Goal: Check status: Check status

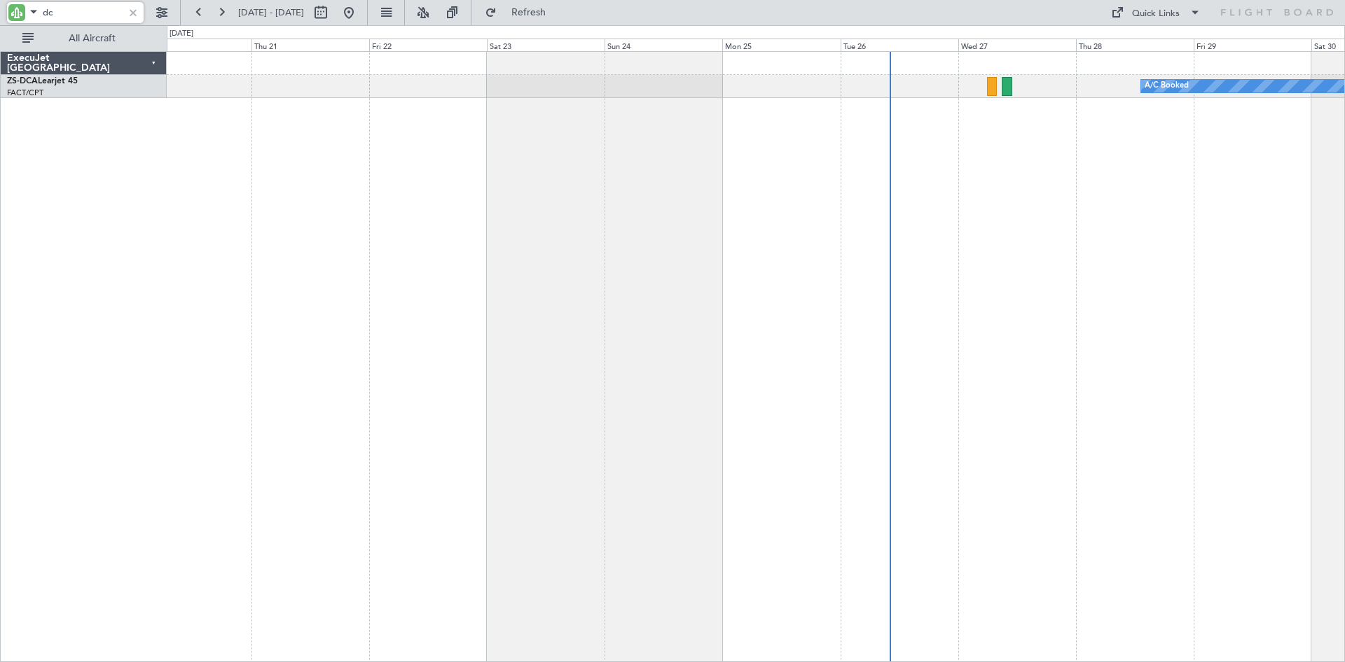
type input "d"
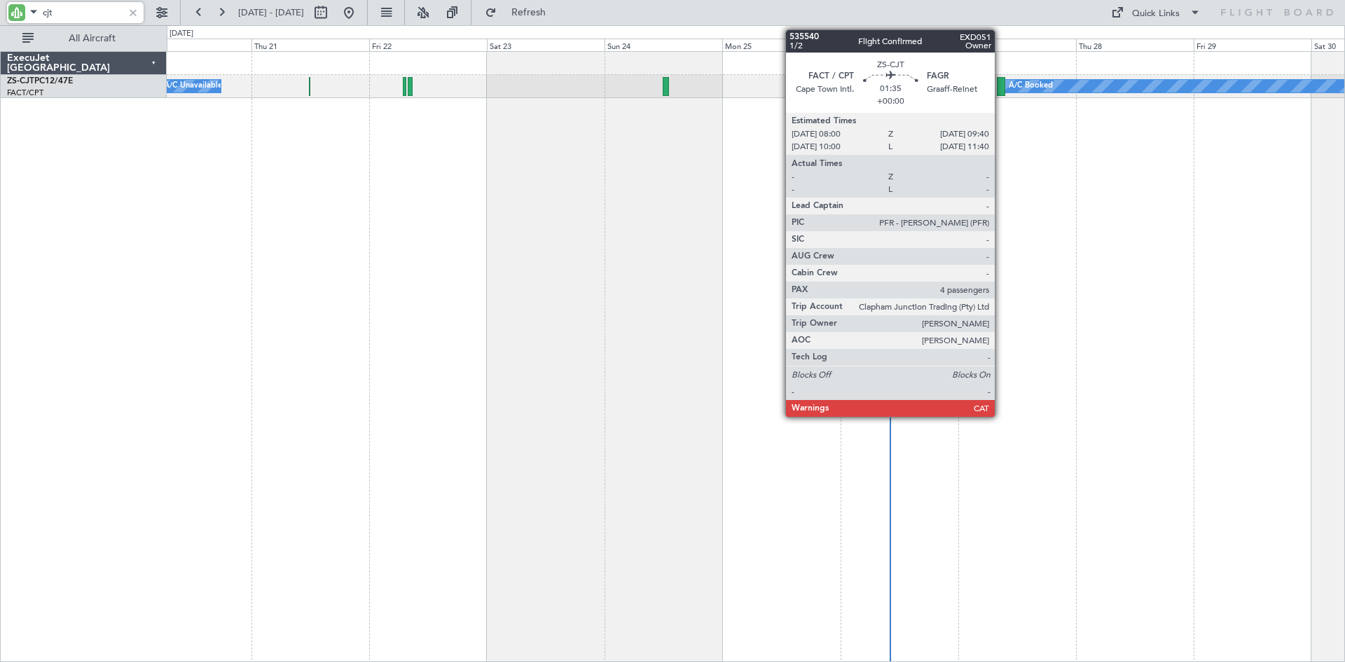
click at [1001, 87] on div at bounding box center [1001, 86] width 8 height 19
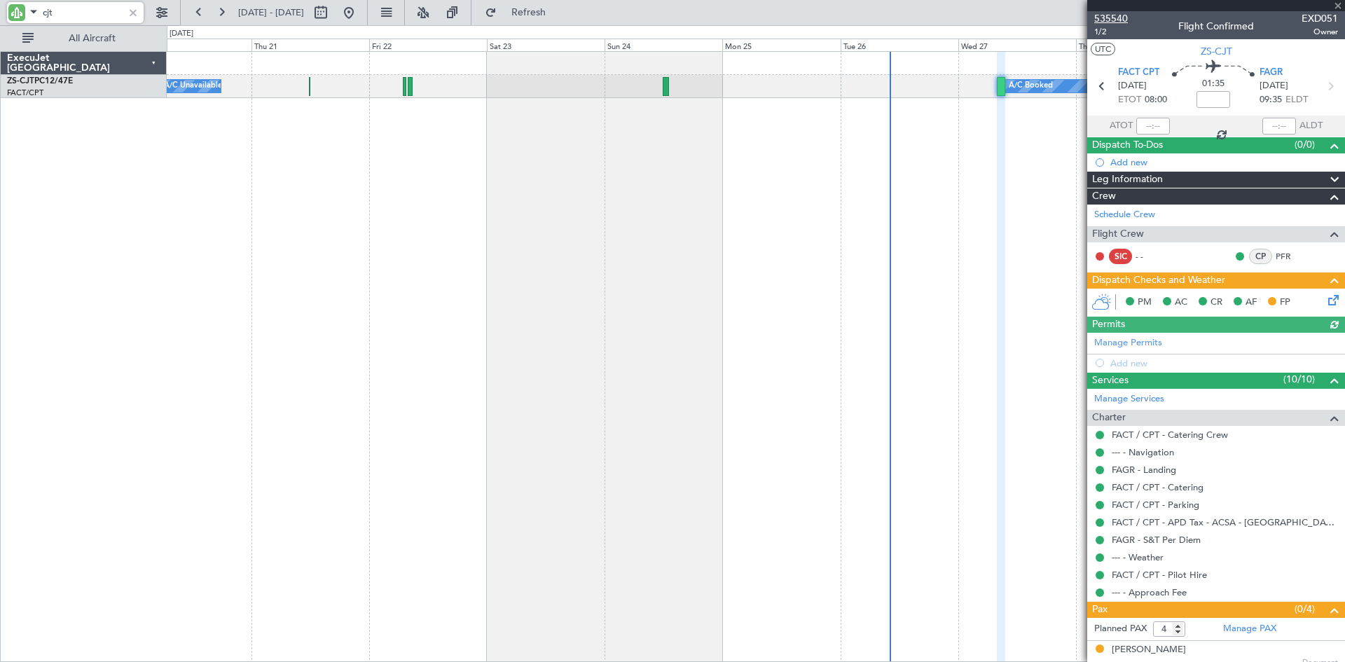
click at [1117, 16] on span "535540" at bounding box center [1111, 18] width 34 height 15
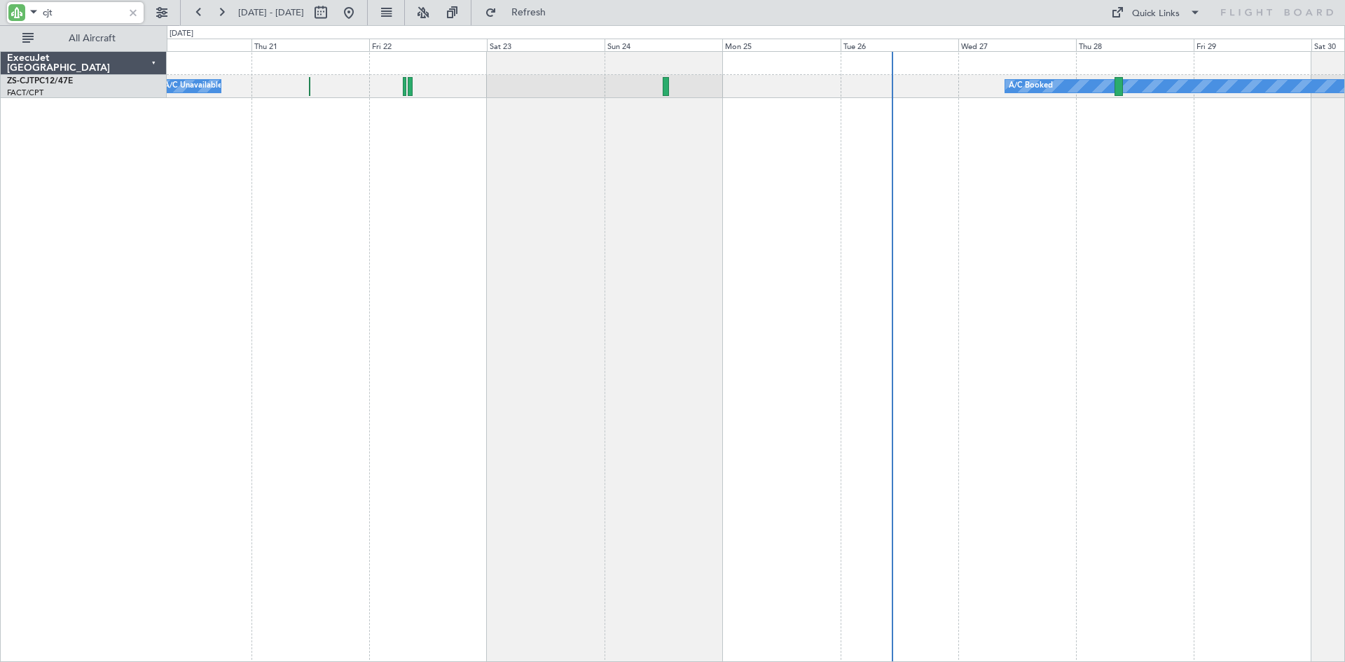
click at [89, 13] on input "cjt" at bounding box center [83, 12] width 81 height 21
type input "c"
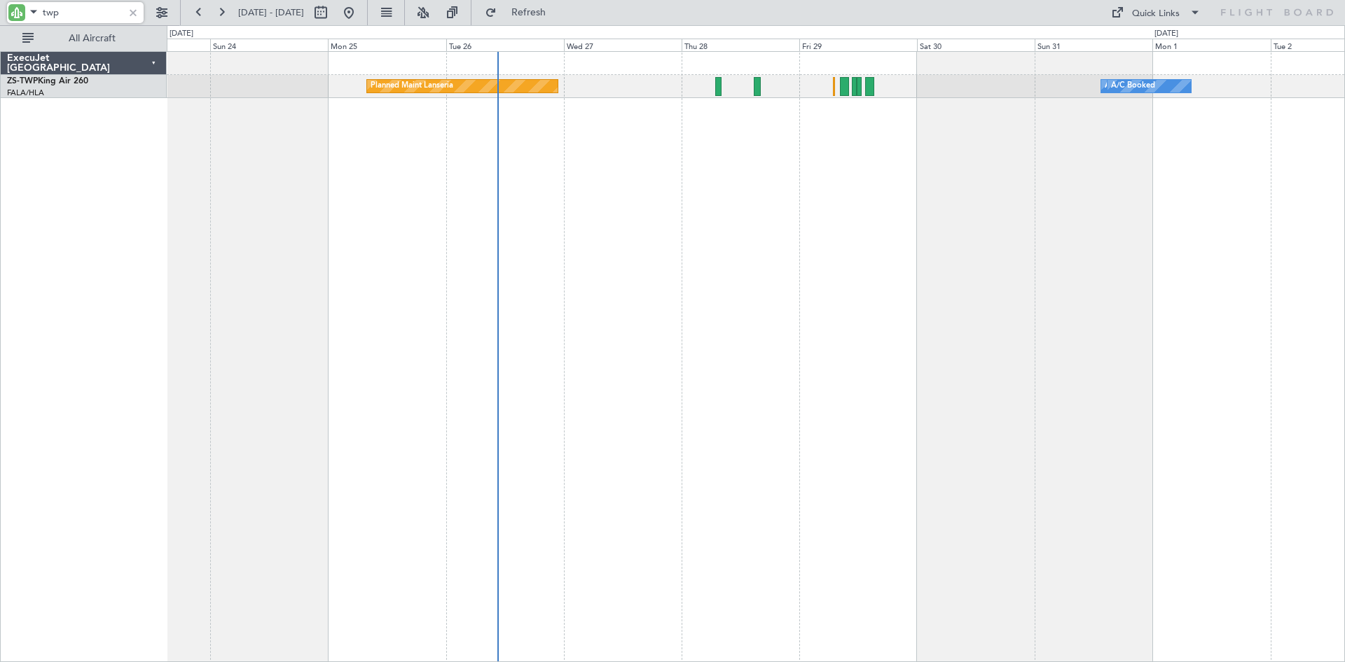
click at [601, 250] on div "Planned Maint Lanseria A/C Booked A/C Booked A/C Booked A/C Booked A/C Booked A…" at bounding box center [756, 356] width 1178 height 611
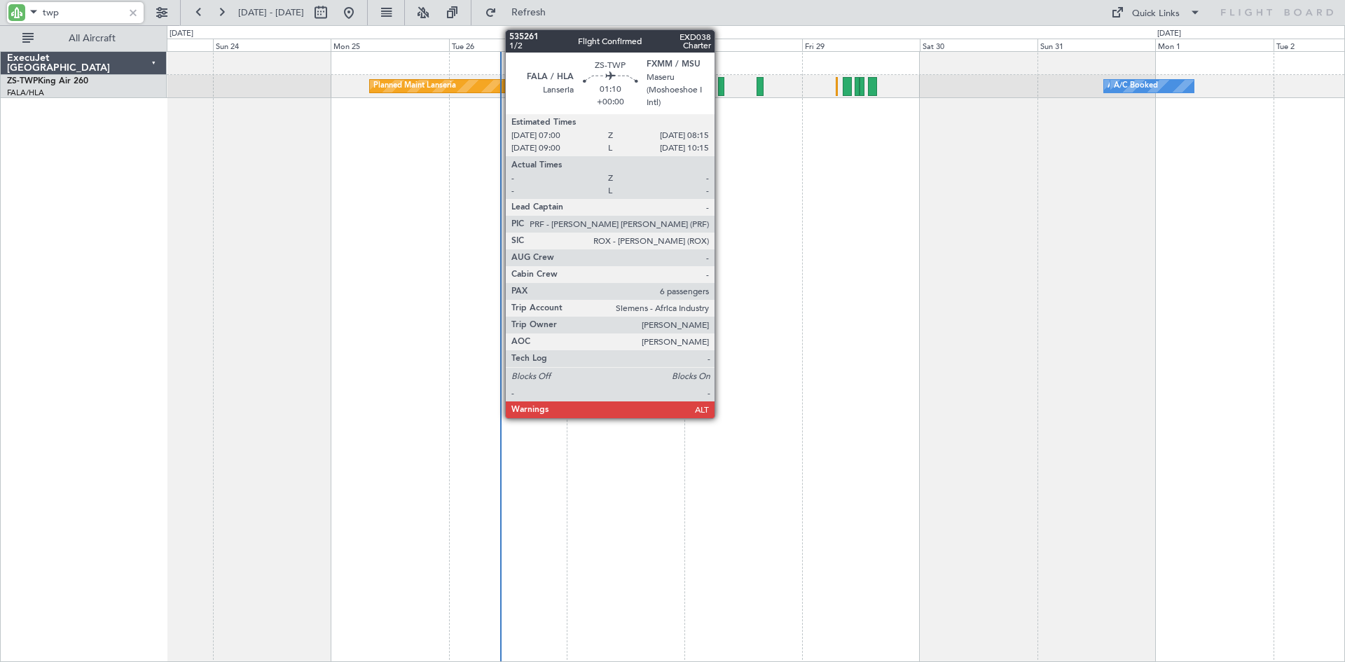
click at [721, 90] on div at bounding box center [721, 86] width 6 height 19
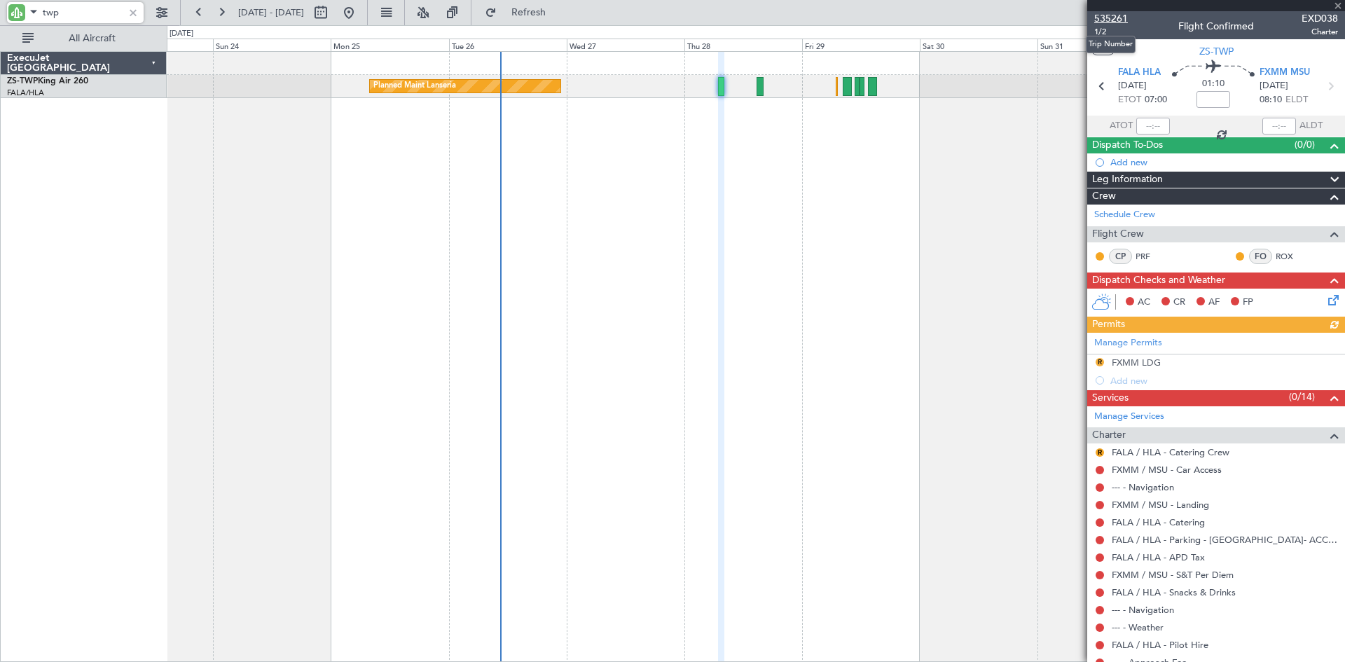
type input "twp"
click at [1108, 18] on span "535261" at bounding box center [1111, 18] width 34 height 15
click at [60, 10] on input "twp" at bounding box center [83, 12] width 81 height 21
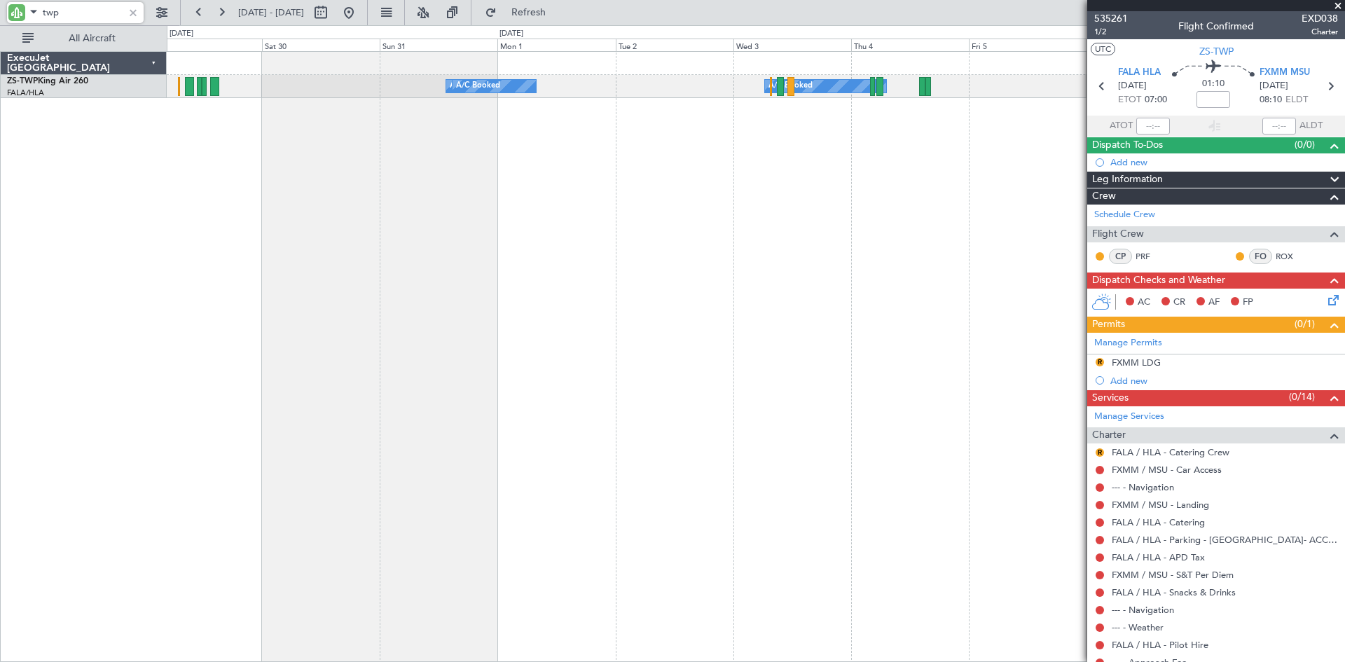
click at [255, 352] on div "A/C Booked A/C Booked A/C Booked A/C Booked A/C Booked Planned Maint Lanseria" at bounding box center [756, 356] width 1178 height 611
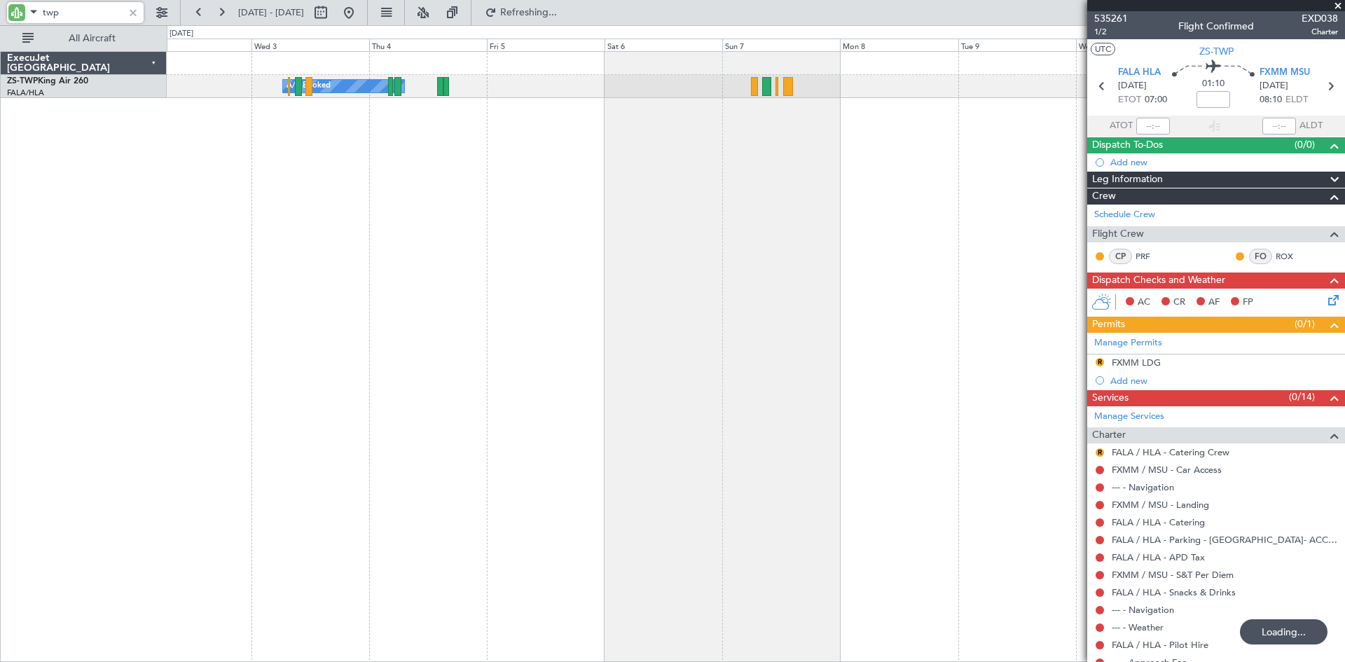
click at [445, 352] on div "A/C Booked A/C Booked A/C Booked A/C Booked A/C Booked A/C Booked" at bounding box center [756, 356] width 1178 height 611
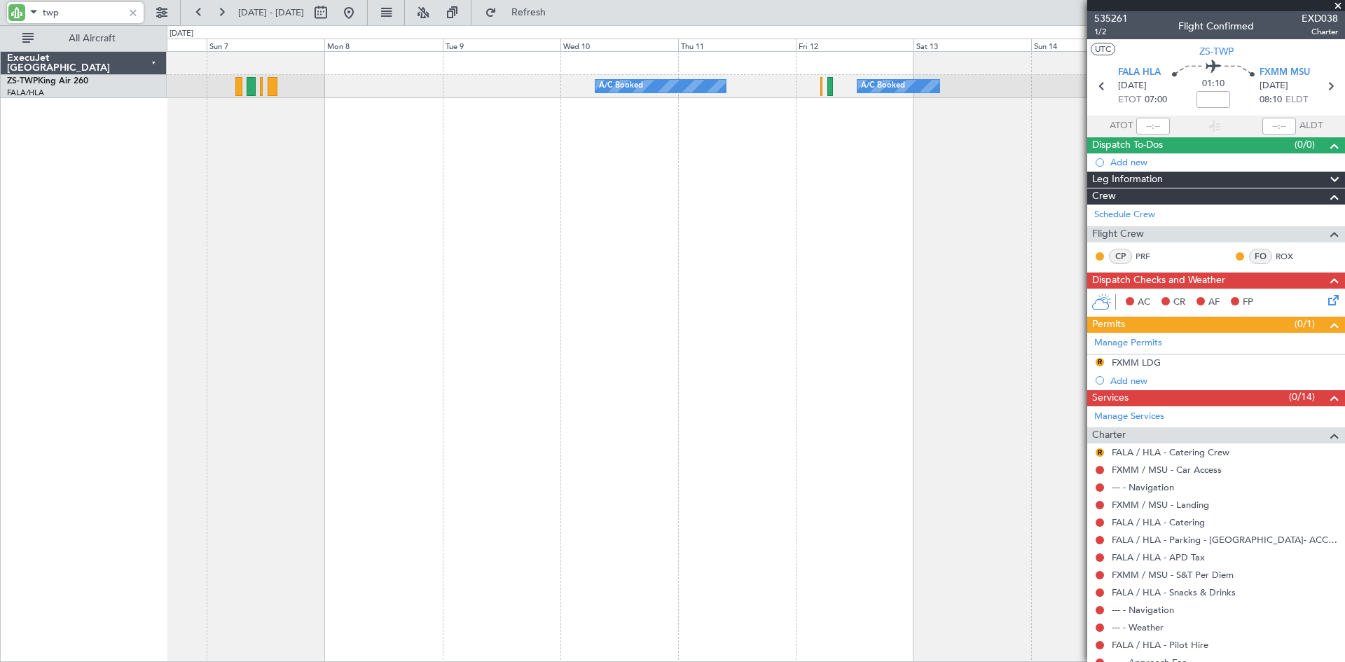
click at [400, 331] on div "A/C Booked A/C Booked A/C Booked A/C Booked" at bounding box center [756, 356] width 1178 height 611
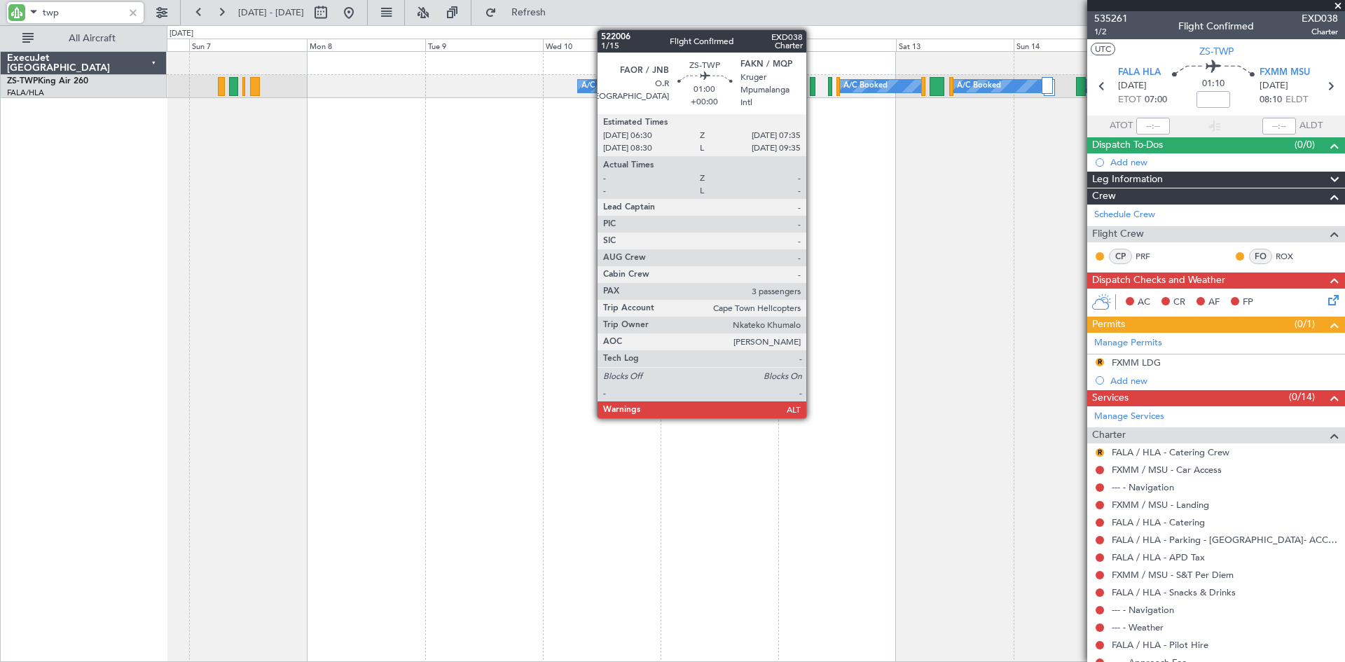
click at [813, 85] on div at bounding box center [813, 86] width 6 height 19
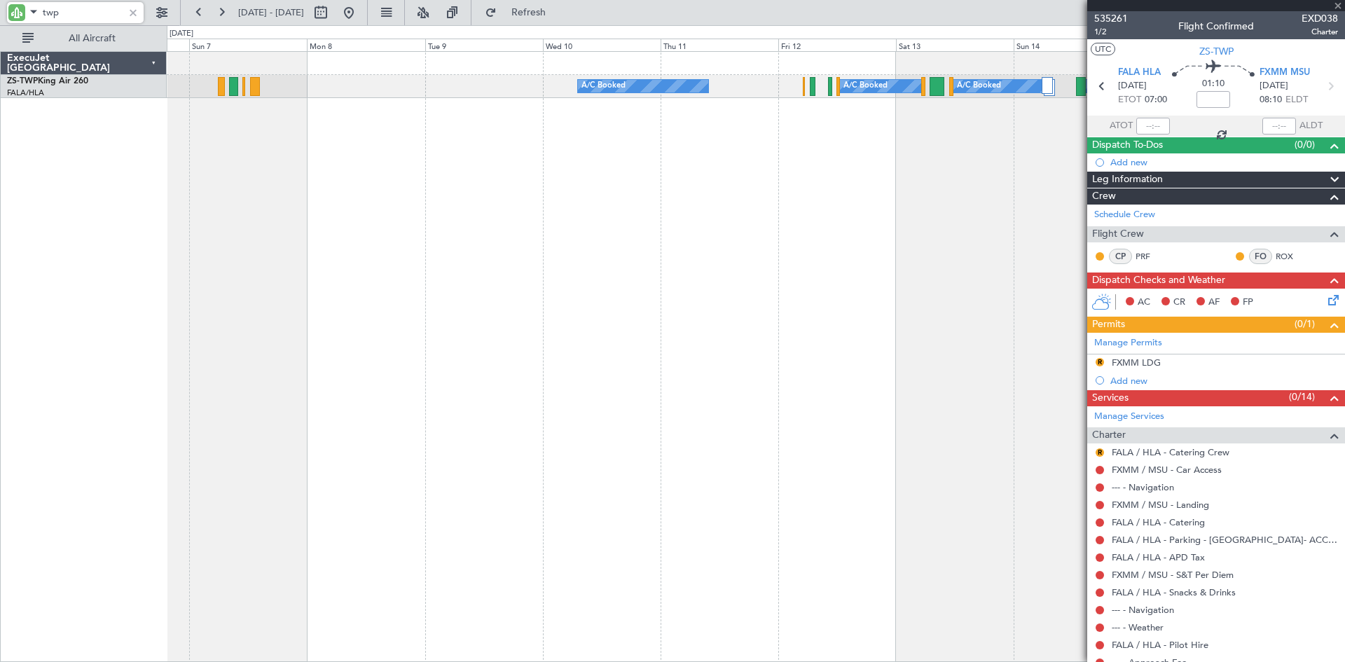
type input "3"
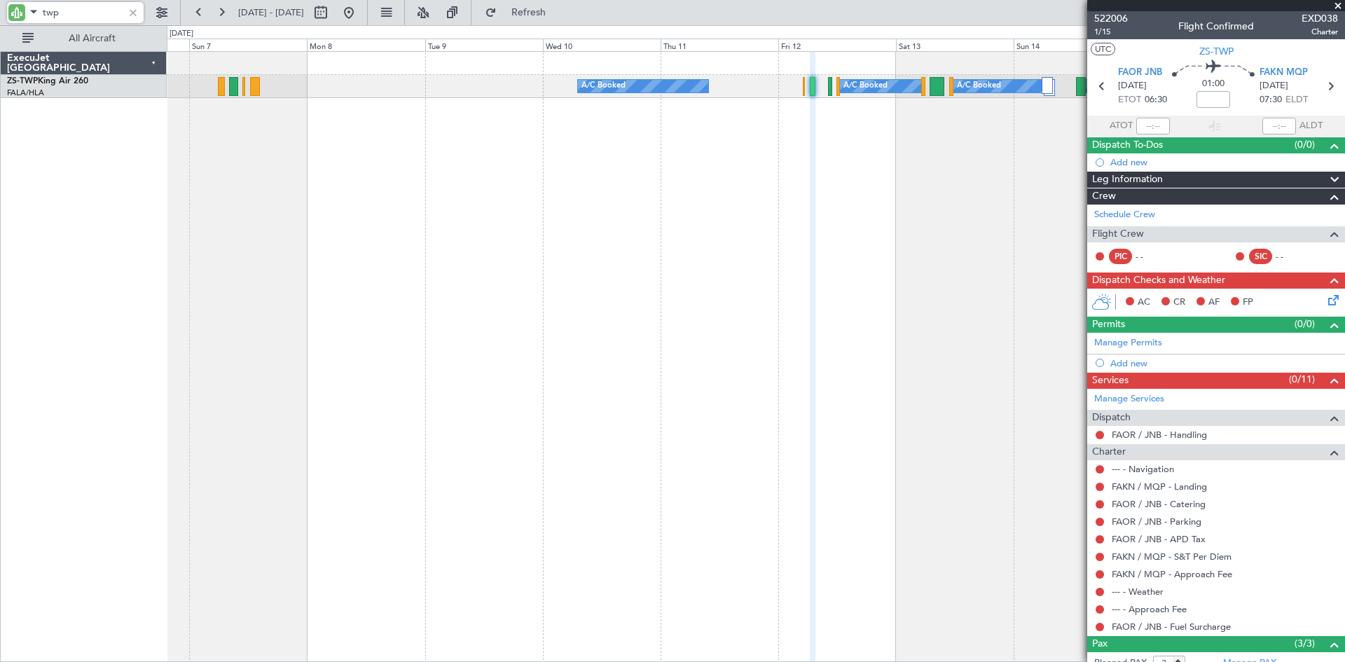
click at [726, 188] on div "A/C Booked A/C Booked A/C Booked A/C Booked" at bounding box center [756, 356] width 1178 height 611
